Goal: Check status: Check status

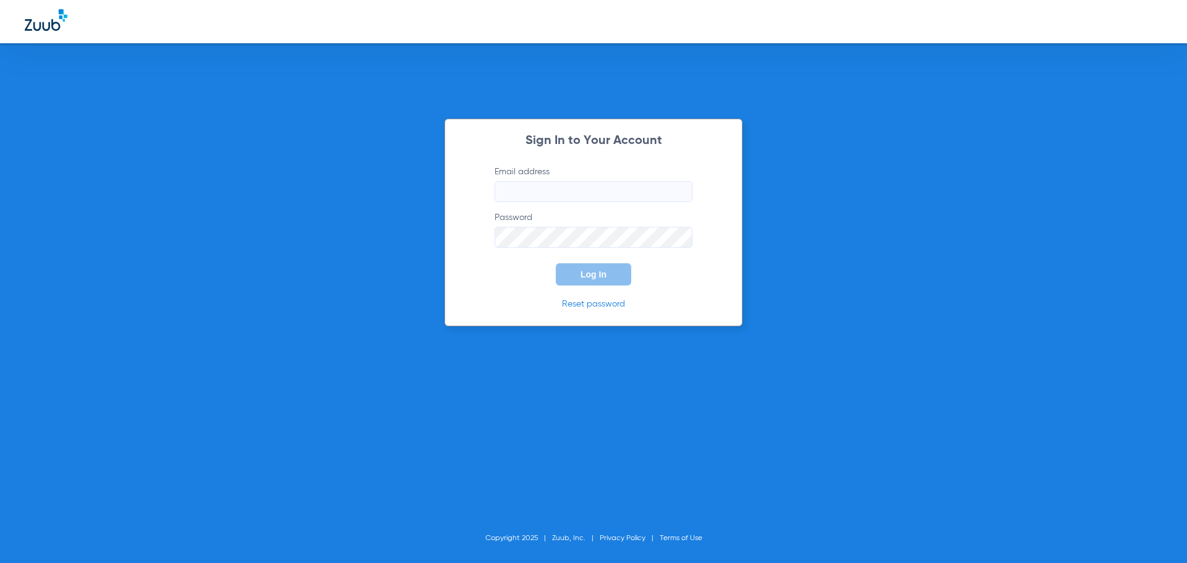
type input "[EMAIL_ADDRESS][DOMAIN_NAME]"
click at [615, 282] on button "Log In" at bounding box center [593, 274] width 75 height 22
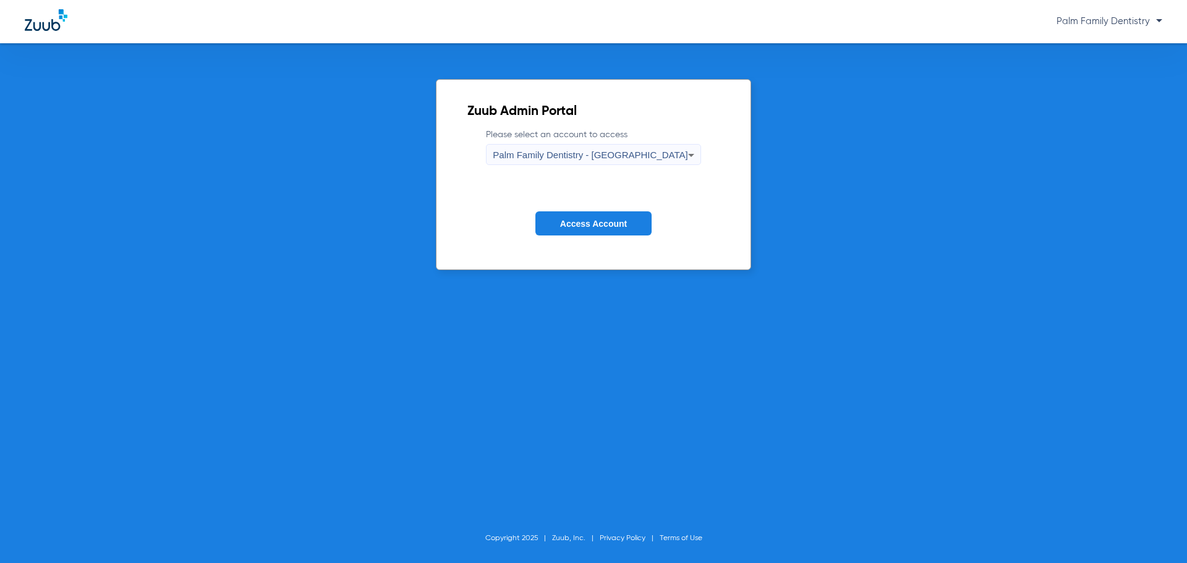
click at [610, 232] on button "Access Account" at bounding box center [594, 224] width 116 height 24
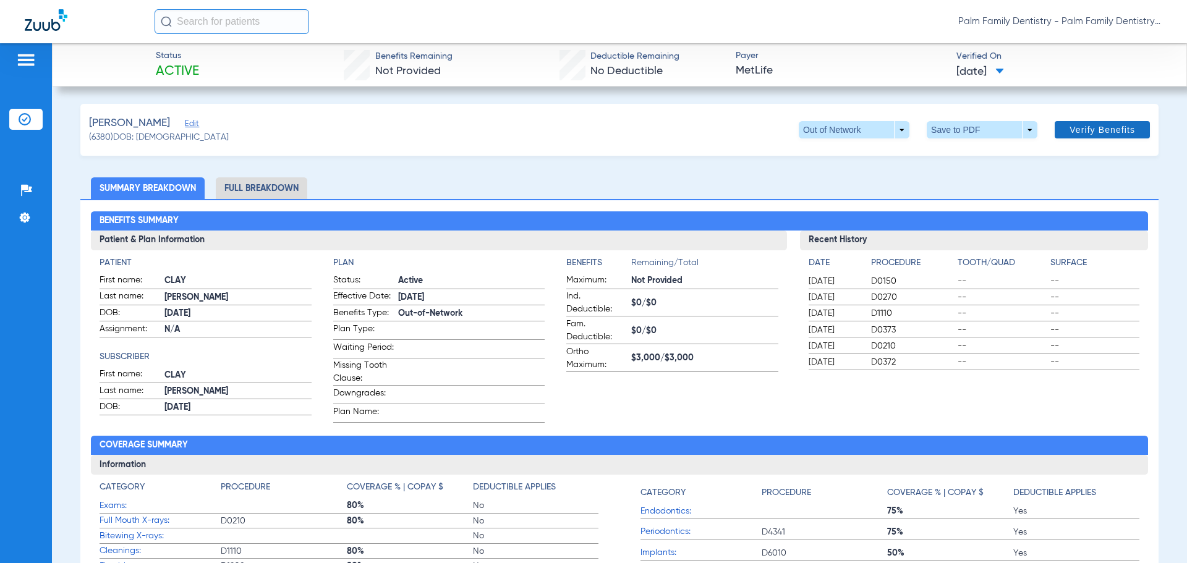
click at [1126, 137] on span at bounding box center [1102, 130] width 95 height 30
click at [990, 134] on span at bounding box center [982, 129] width 111 height 17
click at [978, 155] on span "Save to PDF" at bounding box center [977, 154] width 49 height 9
click at [289, 189] on li "Full Breakdown" at bounding box center [262, 188] width 92 height 22
